Goal: Transaction & Acquisition: Purchase product/service

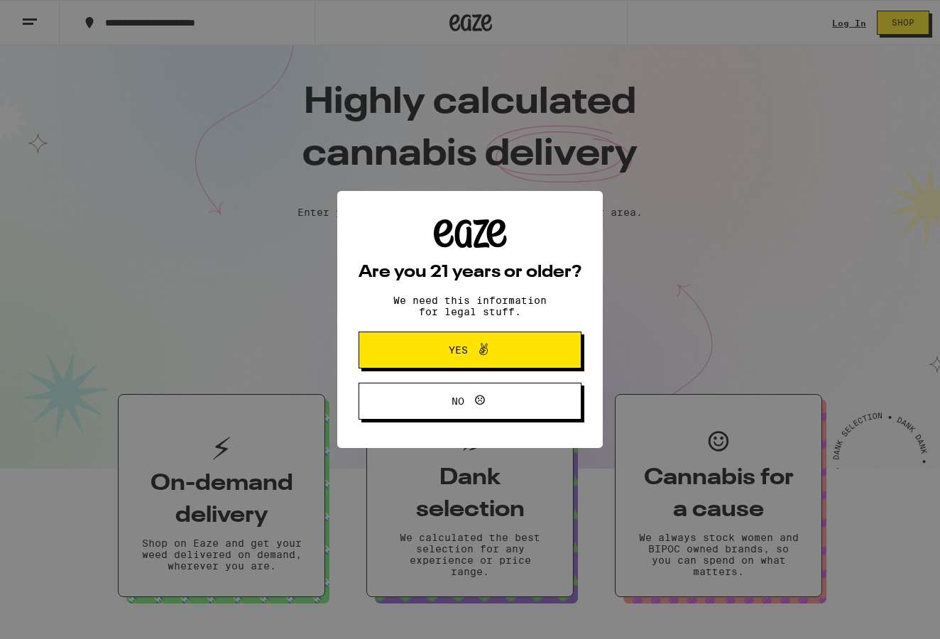
click at [458, 349] on span "Yes" at bounding box center [458, 350] width 19 height 10
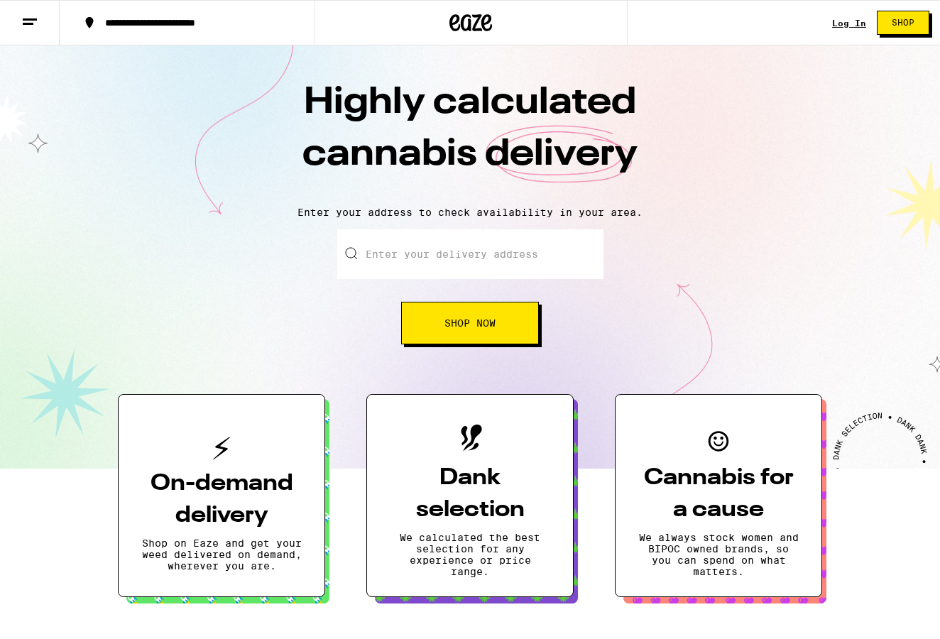
scroll to position [1, 0]
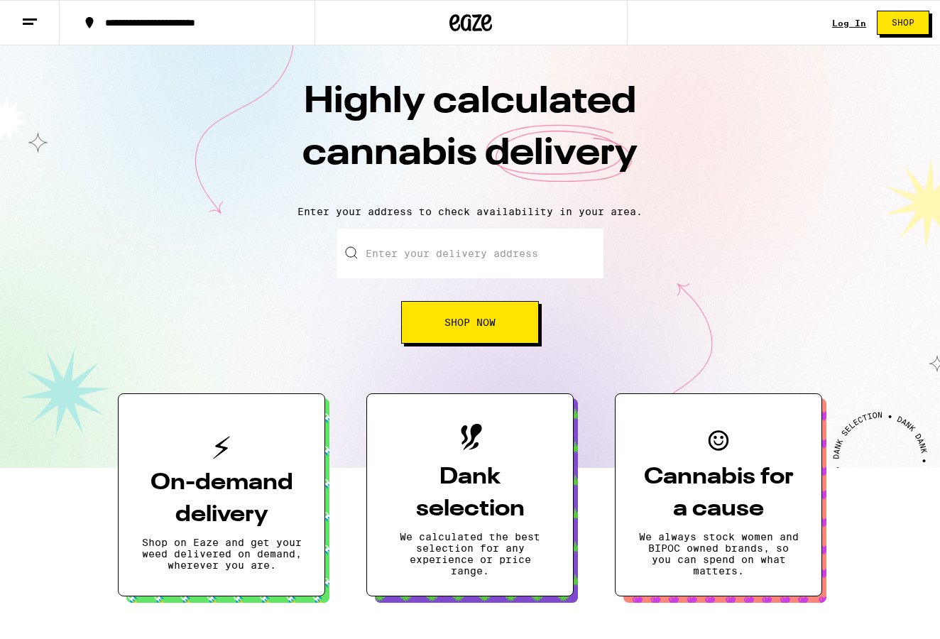
click at [853, 24] on link "Log In" at bounding box center [849, 22] width 34 height 9
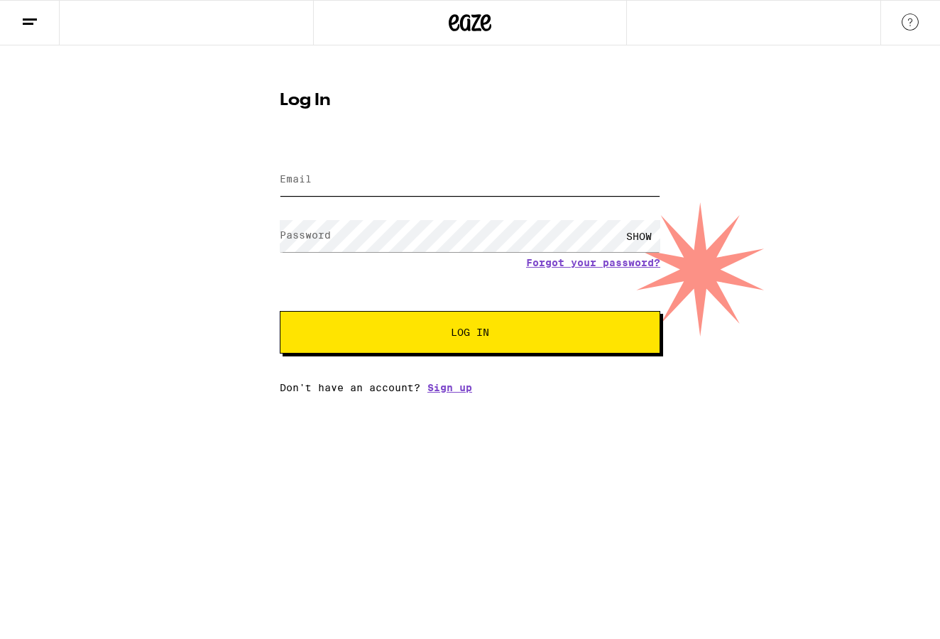
type input "[PERSON_NAME][EMAIL_ADDRESS][PERSON_NAME][PERSON_NAME][DOMAIN_NAME]"
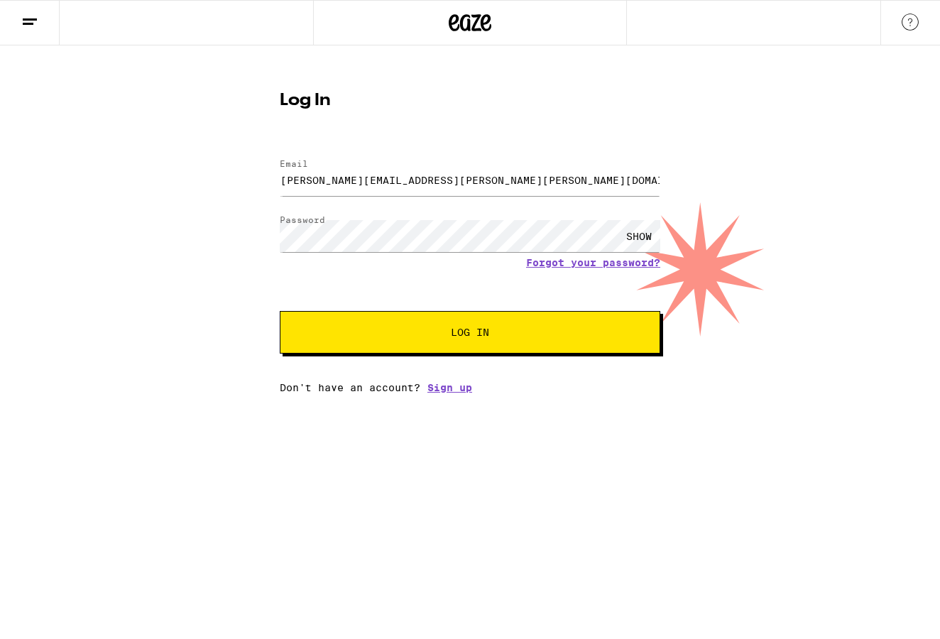
click at [483, 324] on button "Log In" at bounding box center [470, 332] width 381 height 43
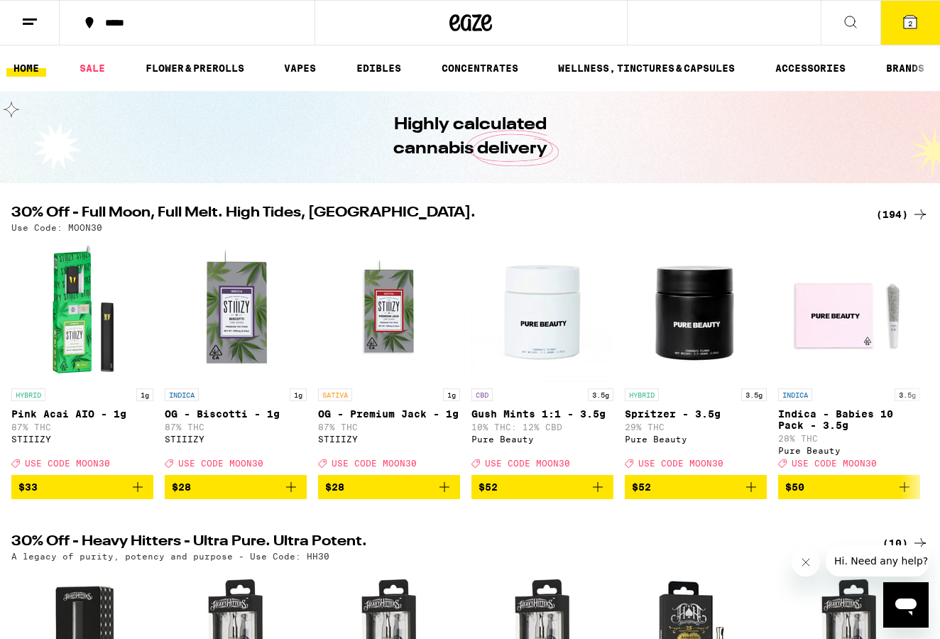
click at [904, 21] on icon at bounding box center [910, 22] width 13 height 13
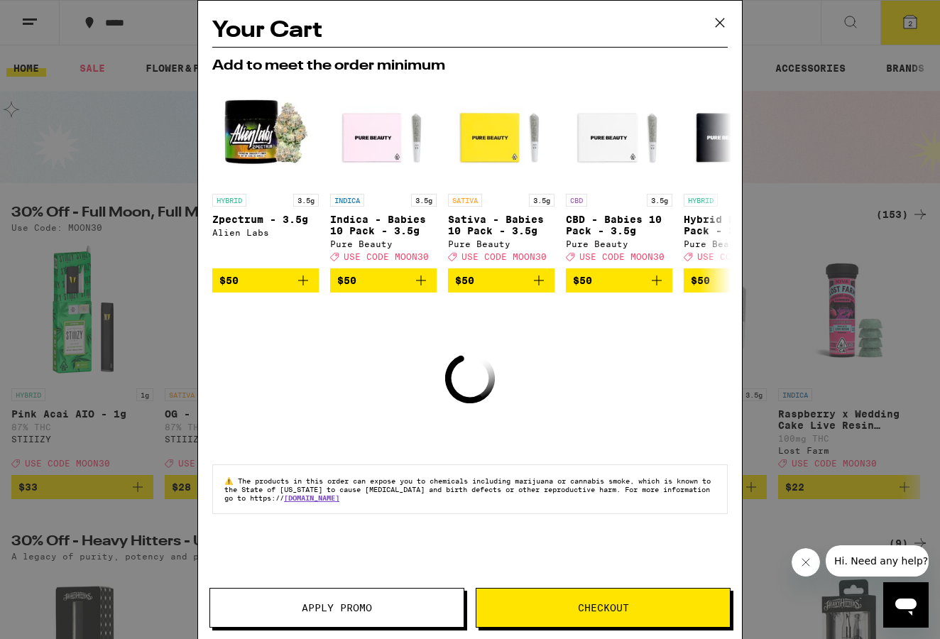
click at [718, 19] on icon at bounding box center [719, 22] width 21 height 21
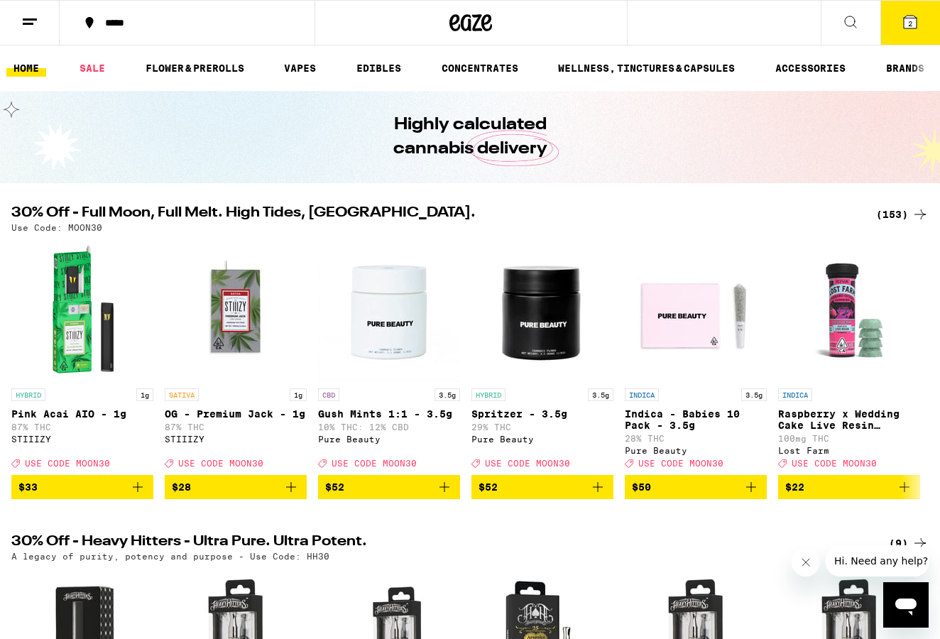
click at [895, 212] on div "(153)" at bounding box center [902, 214] width 53 height 17
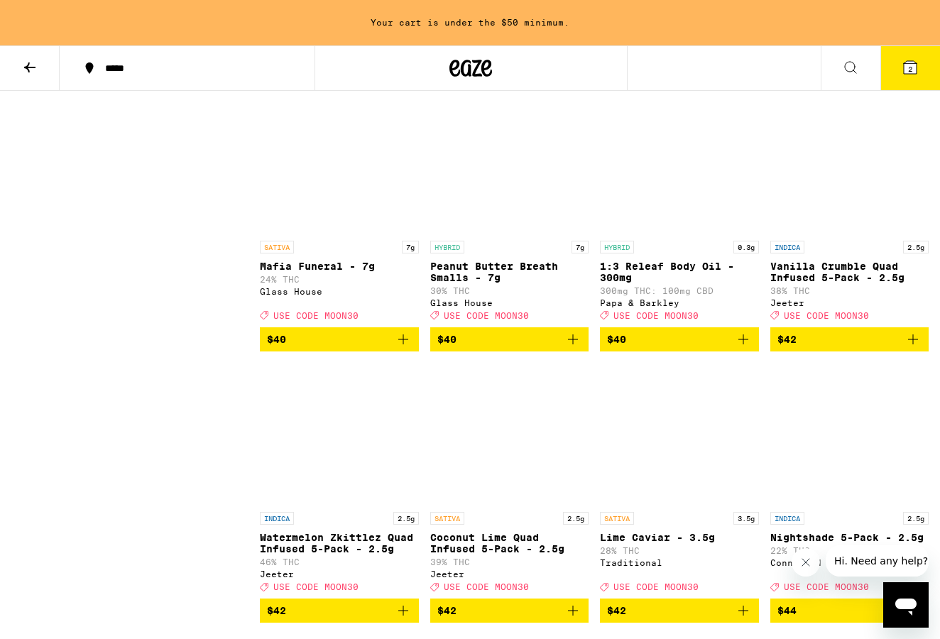
scroll to position [8489, 0]
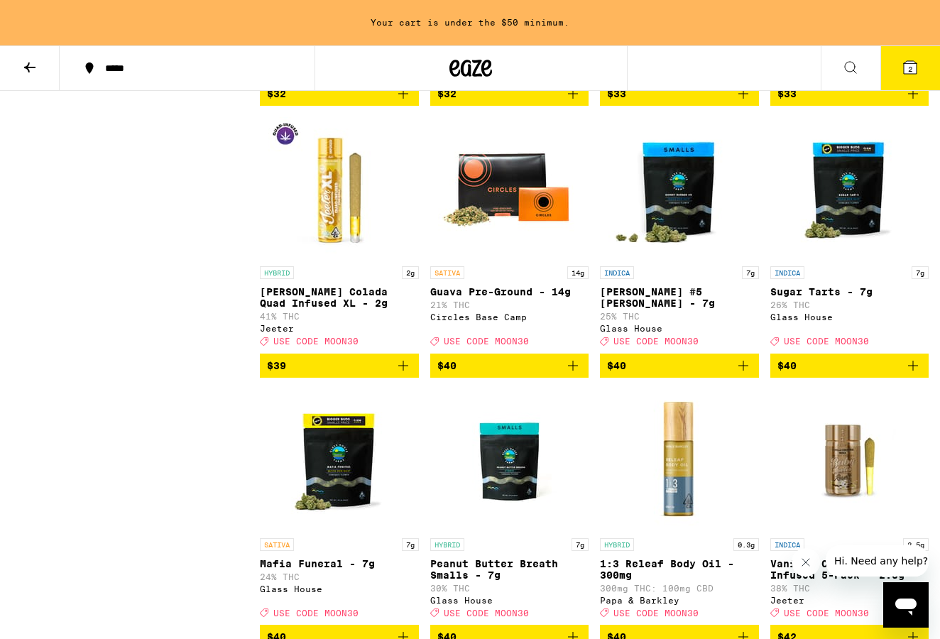
click at [910, 72] on span "2" at bounding box center [910, 69] width 4 height 9
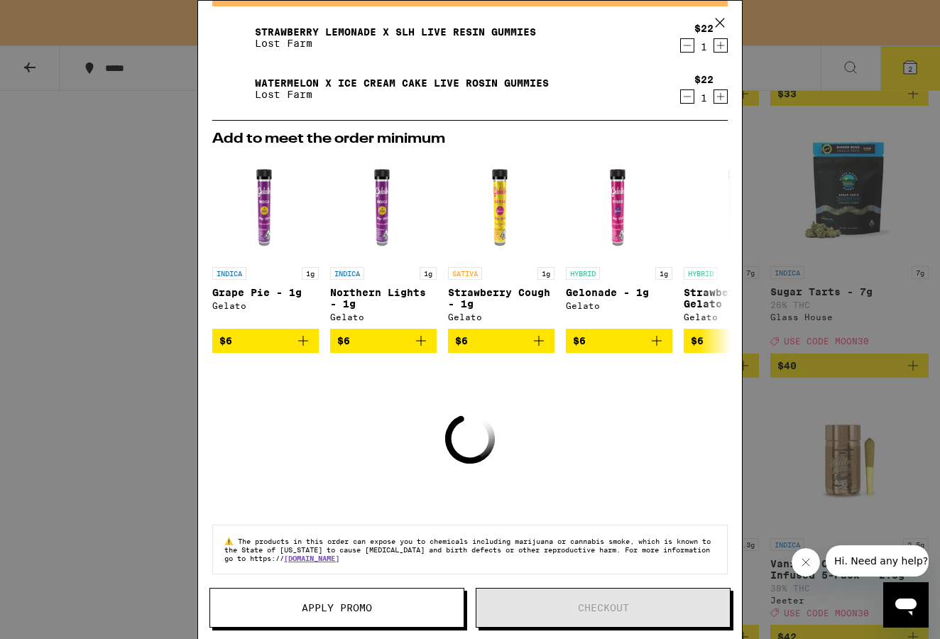
scroll to position [77, 0]
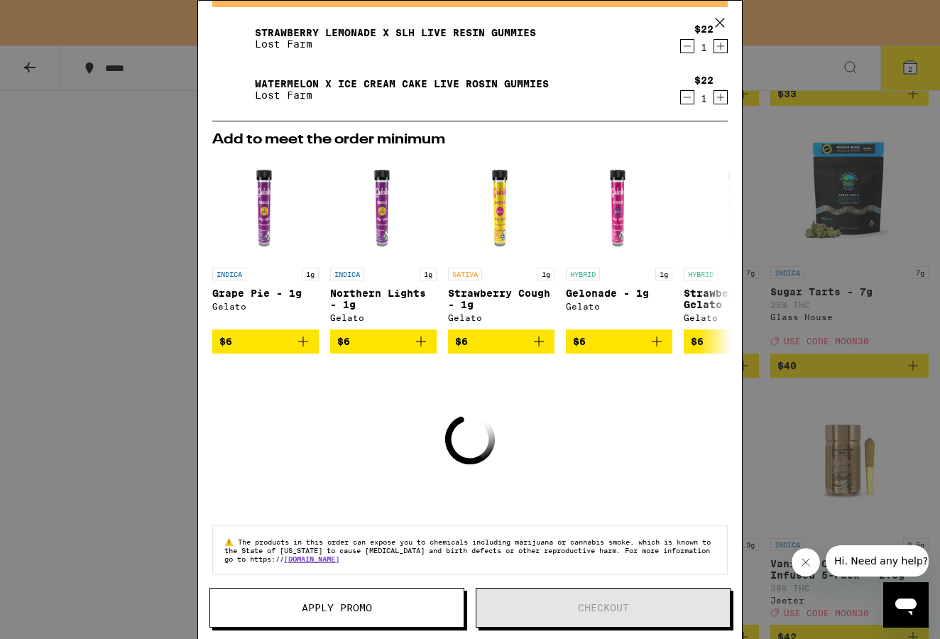
click at [687, 49] on icon "Decrement" at bounding box center [687, 46] width 13 height 17
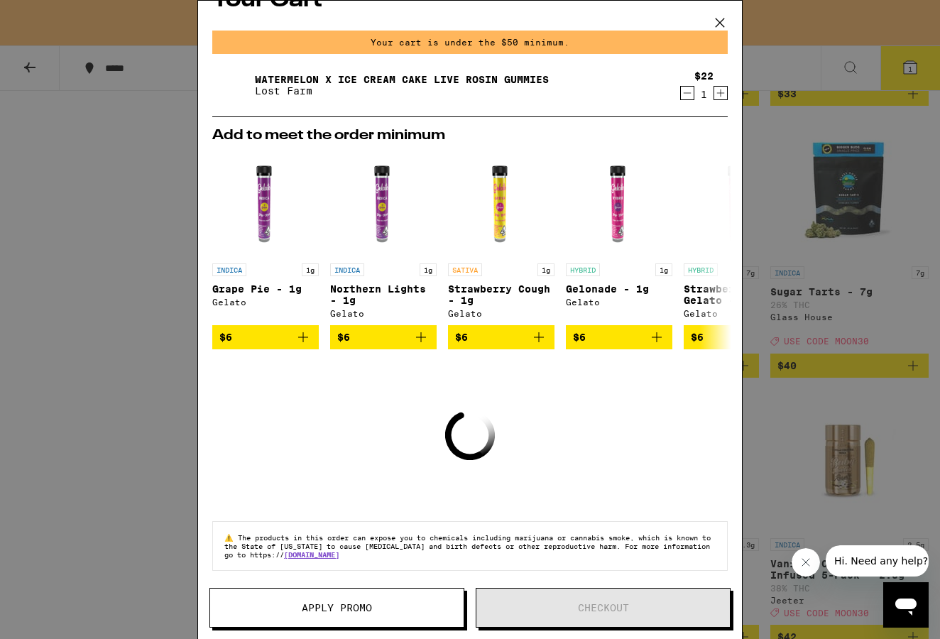
click at [686, 88] on icon "Decrement" at bounding box center [687, 92] width 13 height 17
